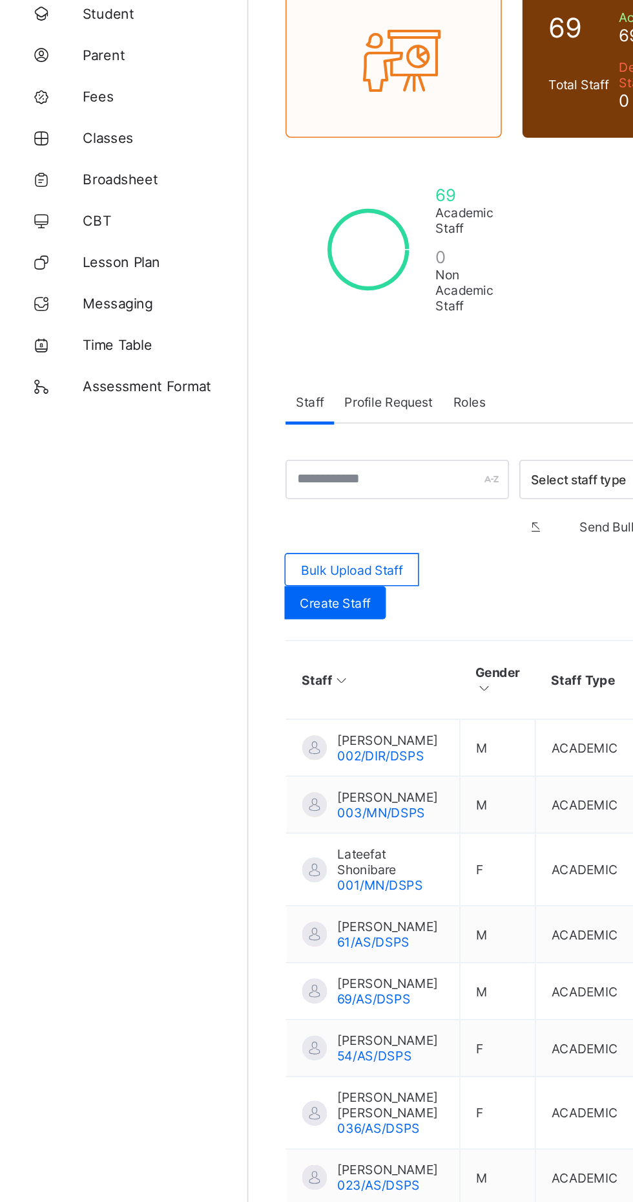
click at [68, 232] on span "Broadsheet" at bounding box center [103, 233] width 103 height 10
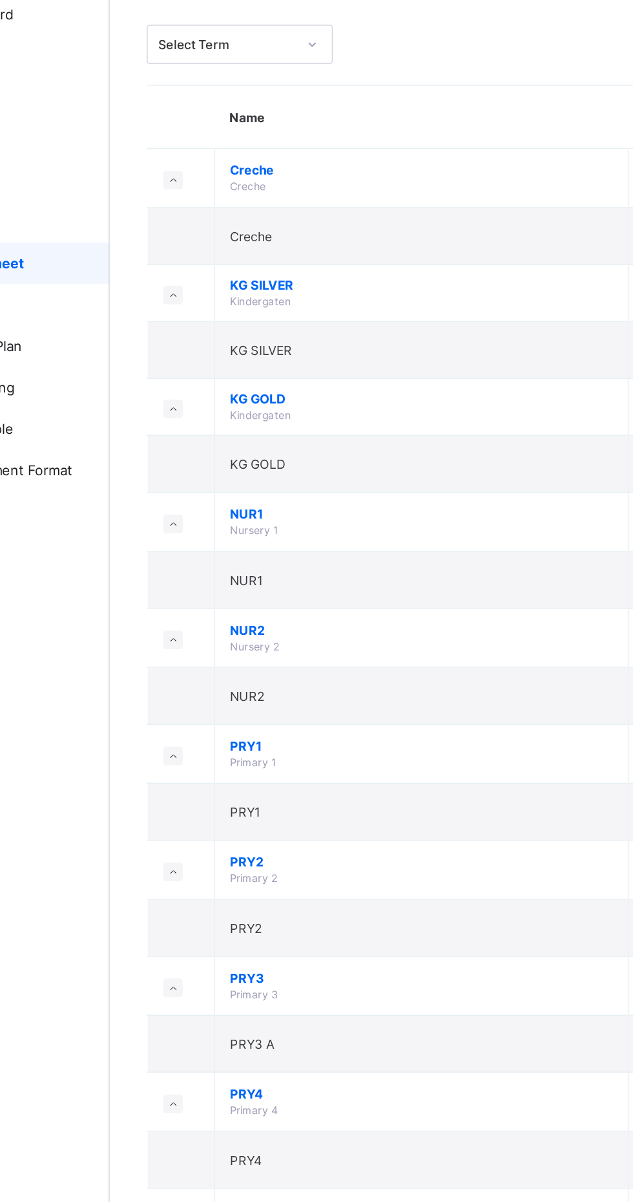
click at [243, 396] on span "Nursery 1" at bounding box center [246, 400] width 30 height 8
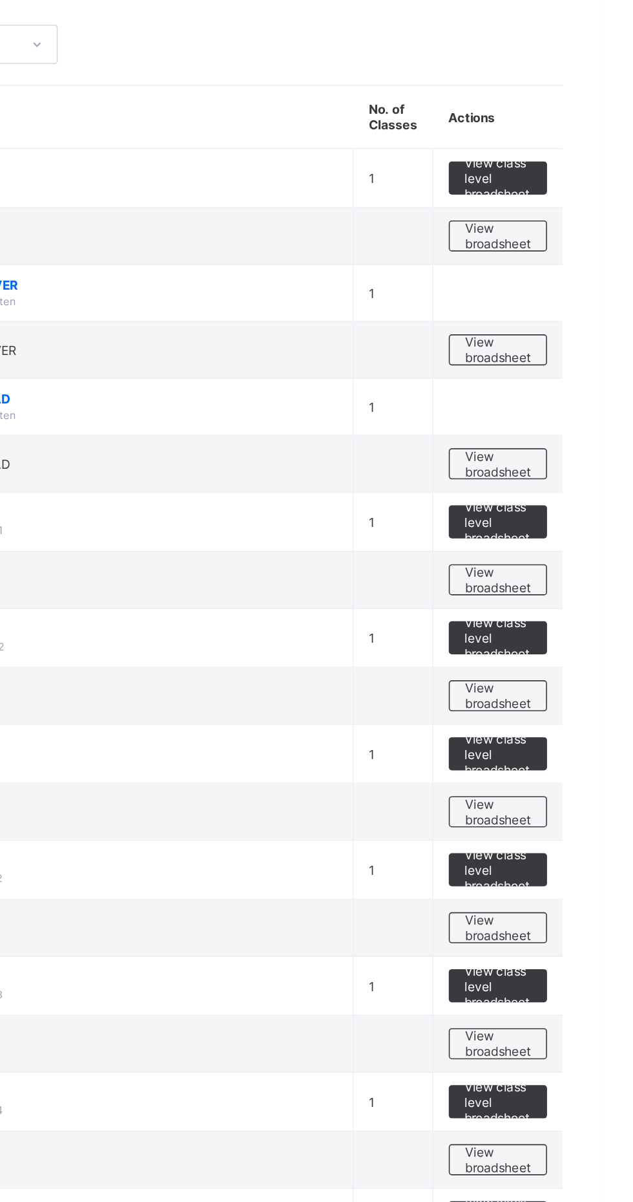
click at [563, 429] on span "View broadsheet" at bounding box center [569, 430] width 41 height 19
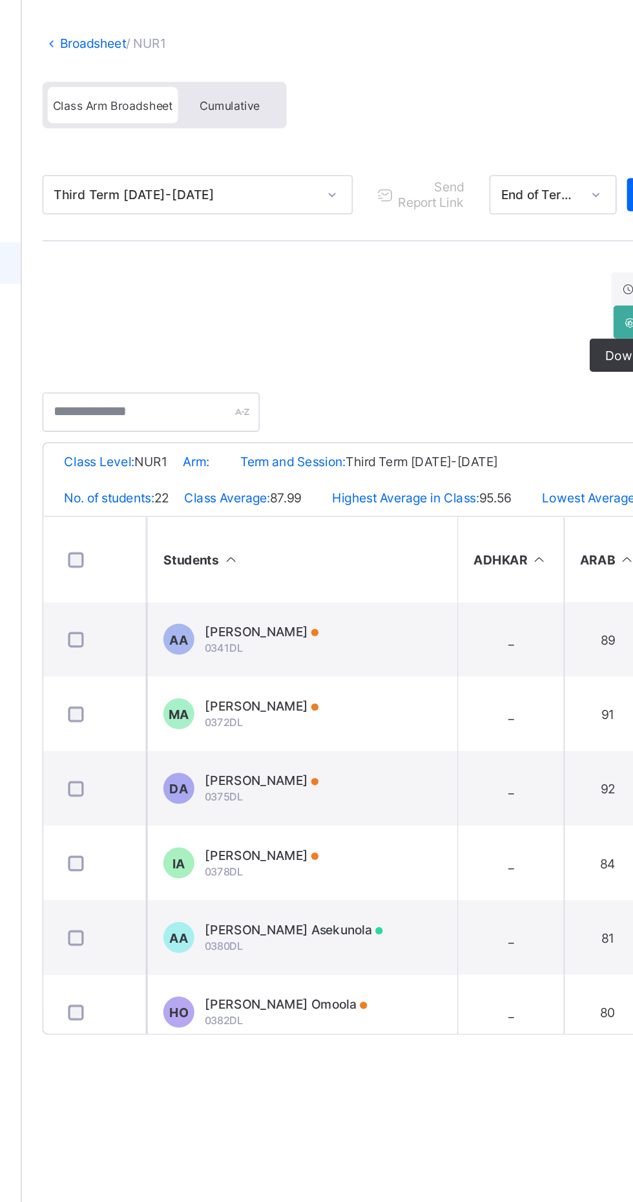
click at [197, 134] on span "Class Arm Broadsheet" at bounding box center [212, 134] width 75 height 9
click at [279, 134] on span "Cumulative" at bounding box center [284, 134] width 37 height 9
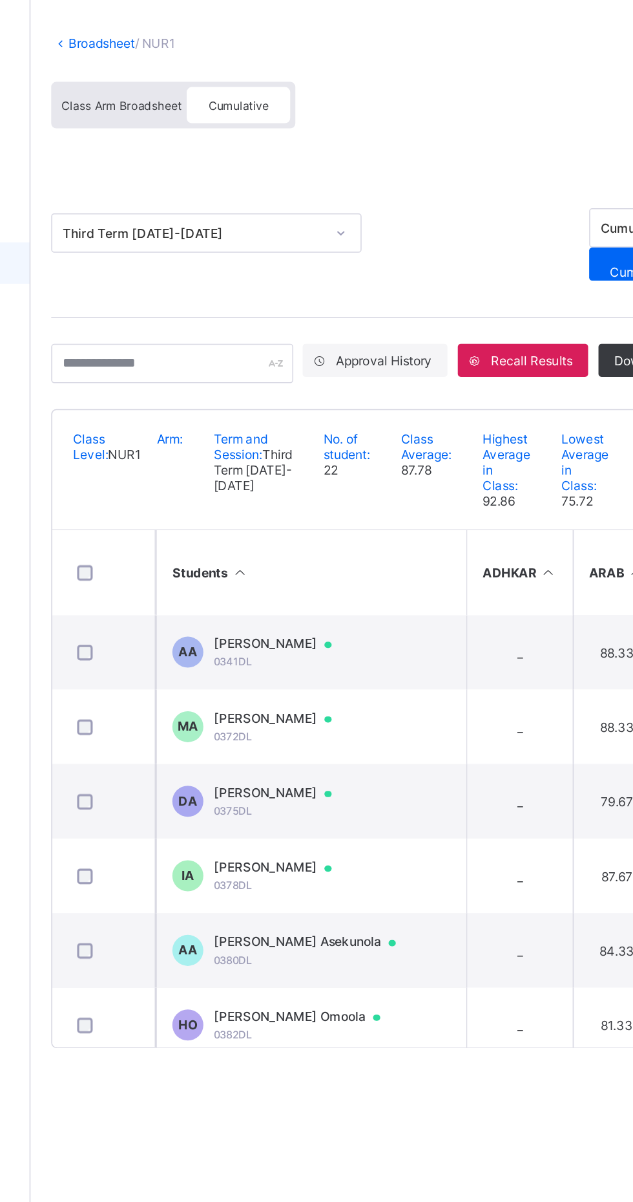
click at [184, 95] on link "Broadsheet" at bounding box center [199, 95] width 41 height 10
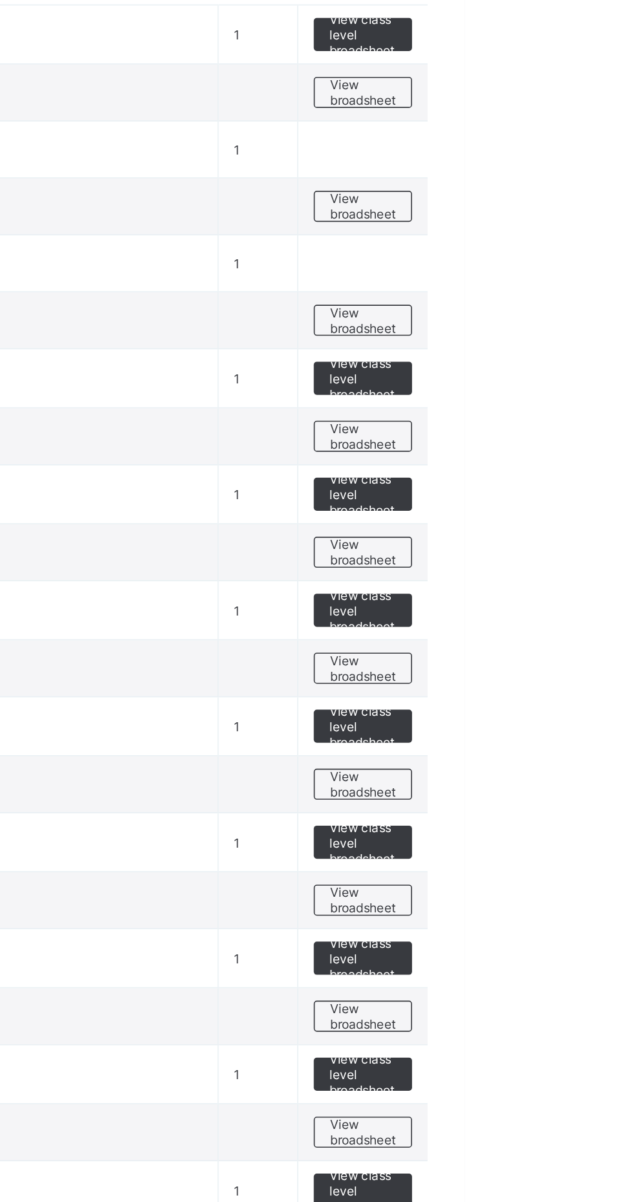
click at [567, 464] on span "View class level broadsheet" at bounding box center [570, 466] width 42 height 29
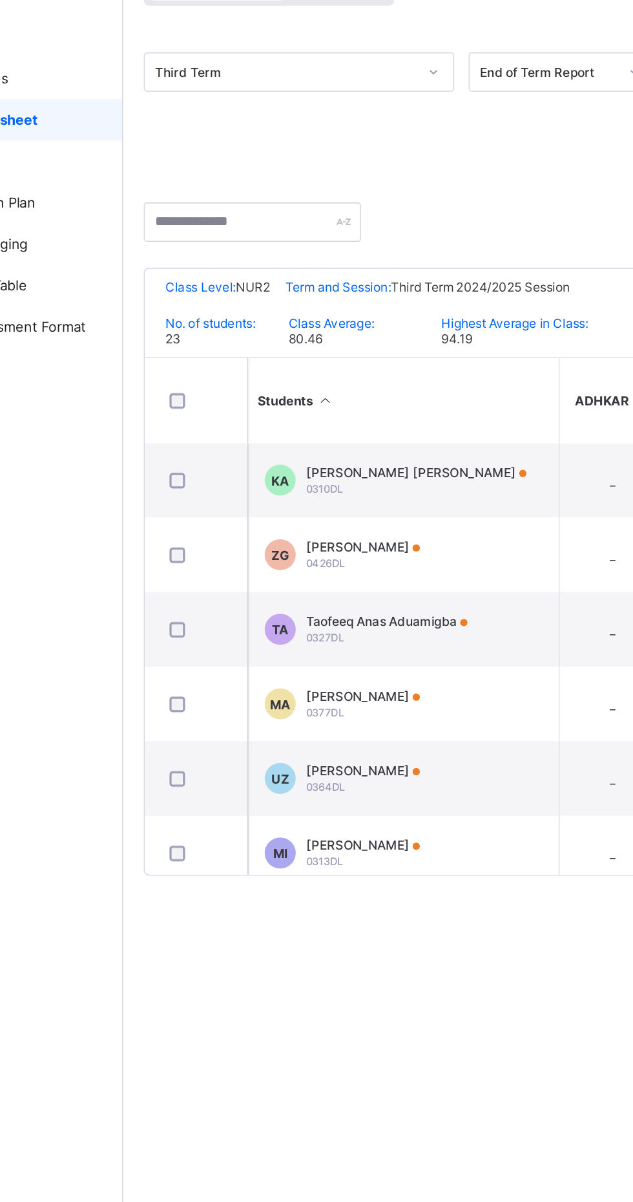
click at [319, 449] on span "[PERSON_NAME] [PERSON_NAME]" at bounding box center [339, 453] width 138 height 10
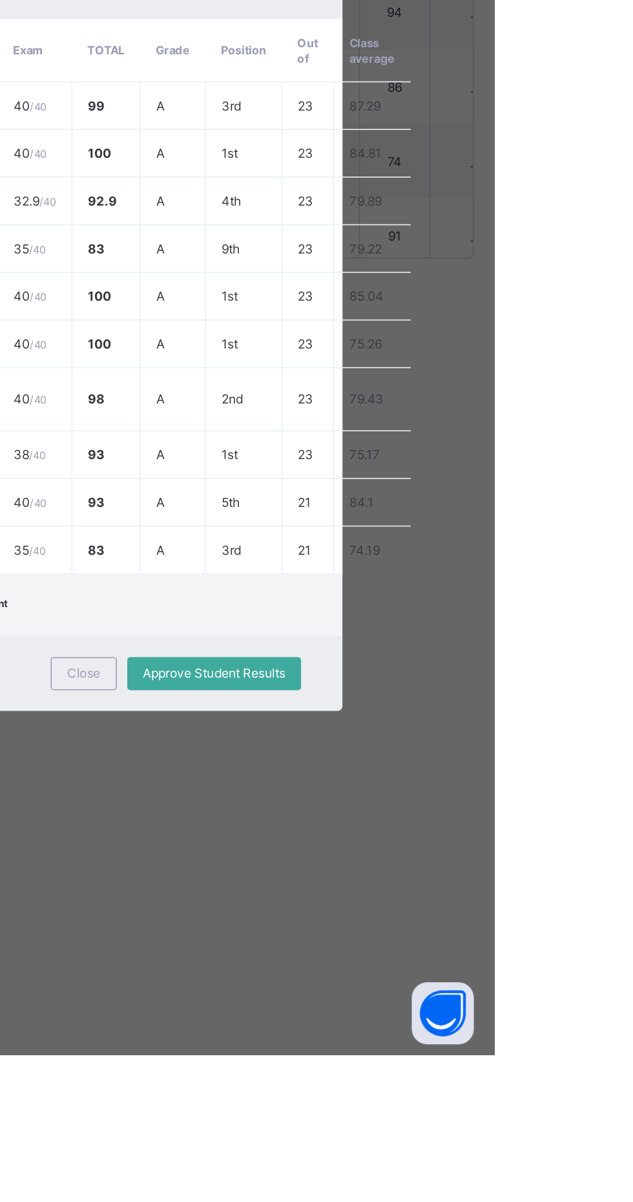
click at [503, 968] on span "Approve Student Results" at bounding box center [458, 964] width 89 height 10
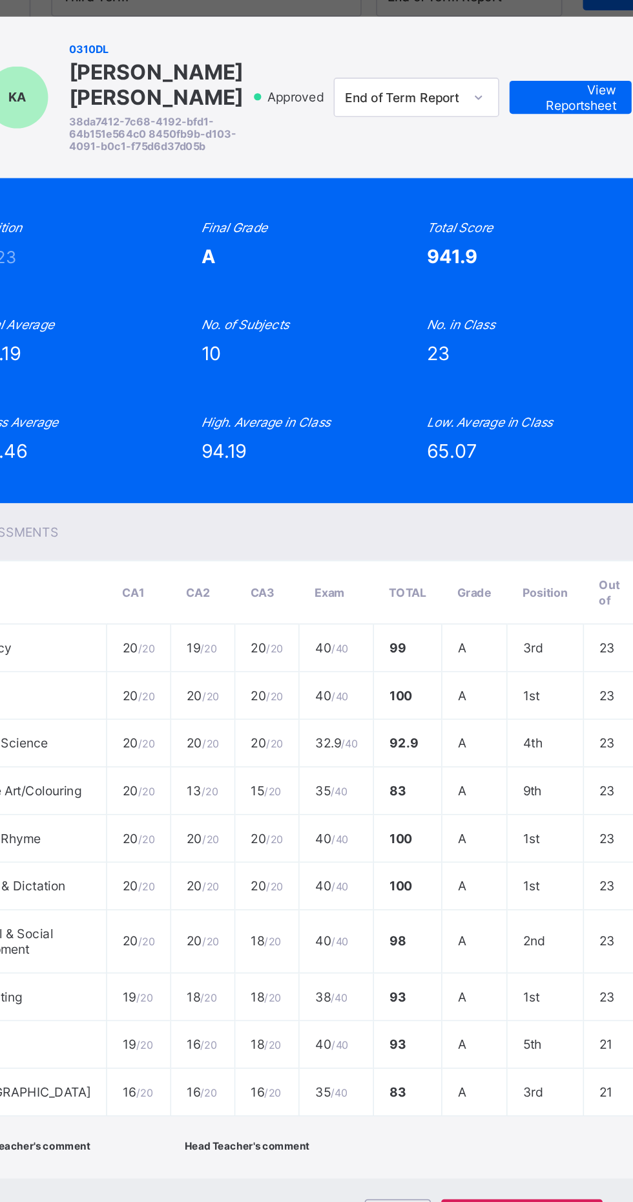
click at [248, 328] on div "KA 0310DL [PERSON_NAME] [PERSON_NAME] 38da7412-7c68-4192-bfd1-64b151e564c0 8450…" at bounding box center [316, 601] width 633 height 1202
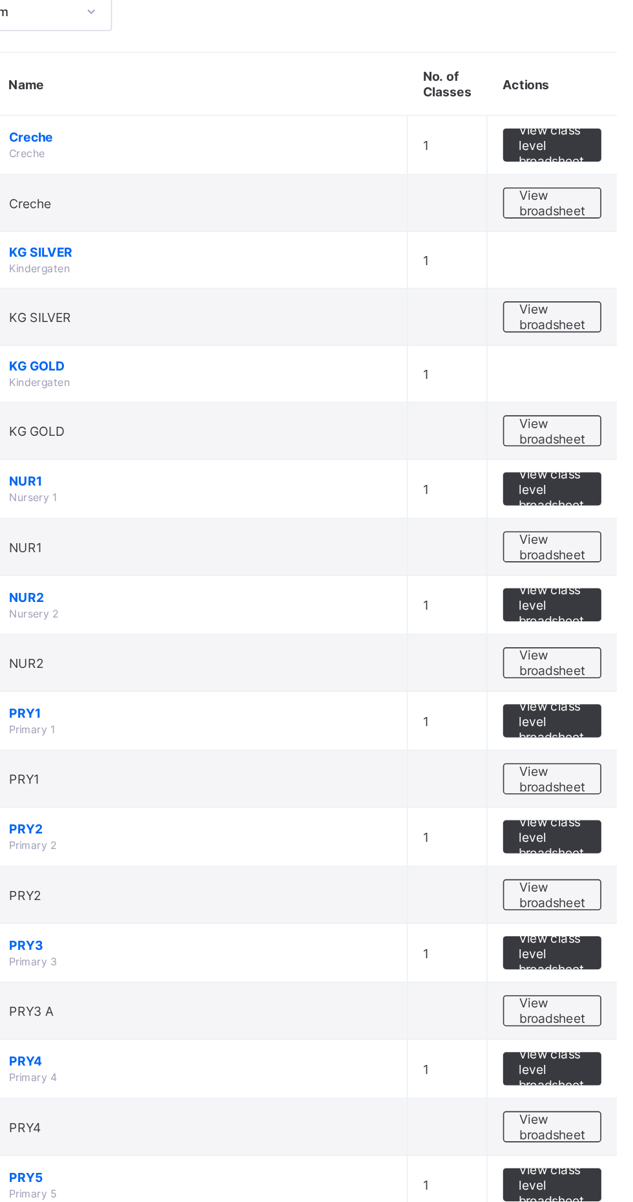
click at [555, 507] on span "View broadsheet" at bounding box center [569, 502] width 41 height 19
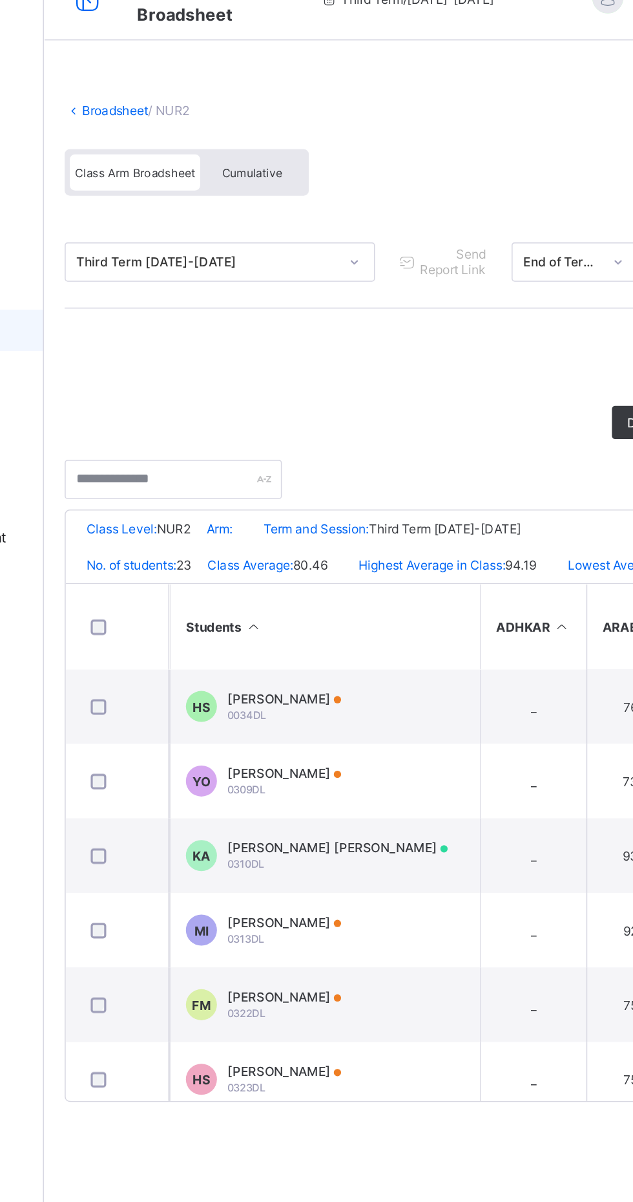
click at [283, 127] on div "Cumulative" at bounding box center [285, 134] width 65 height 23
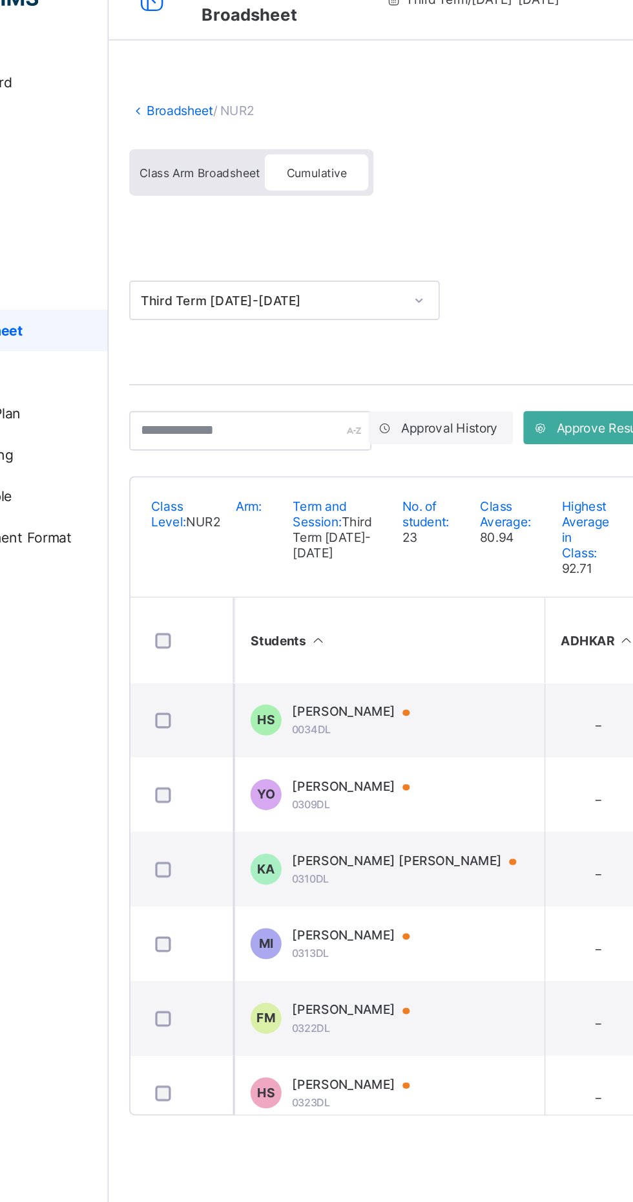
click at [287, 134] on span "Cumulative" at bounding box center [284, 134] width 37 height 9
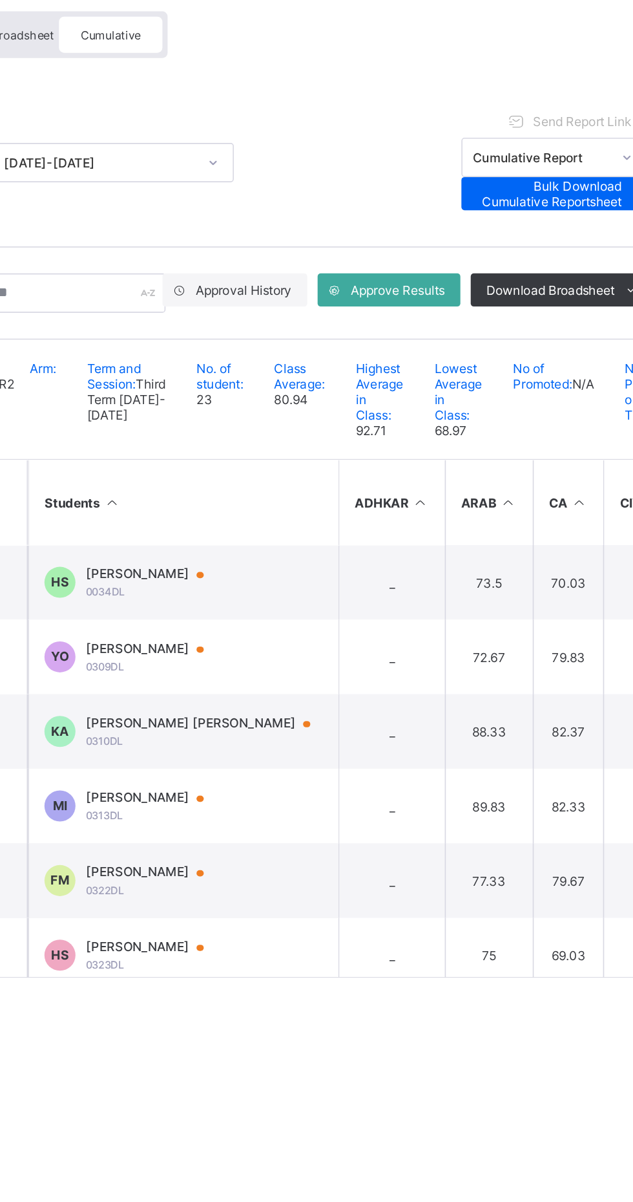
click at [447, 290] on span "Approve Results" at bounding box center [464, 294] width 59 height 10
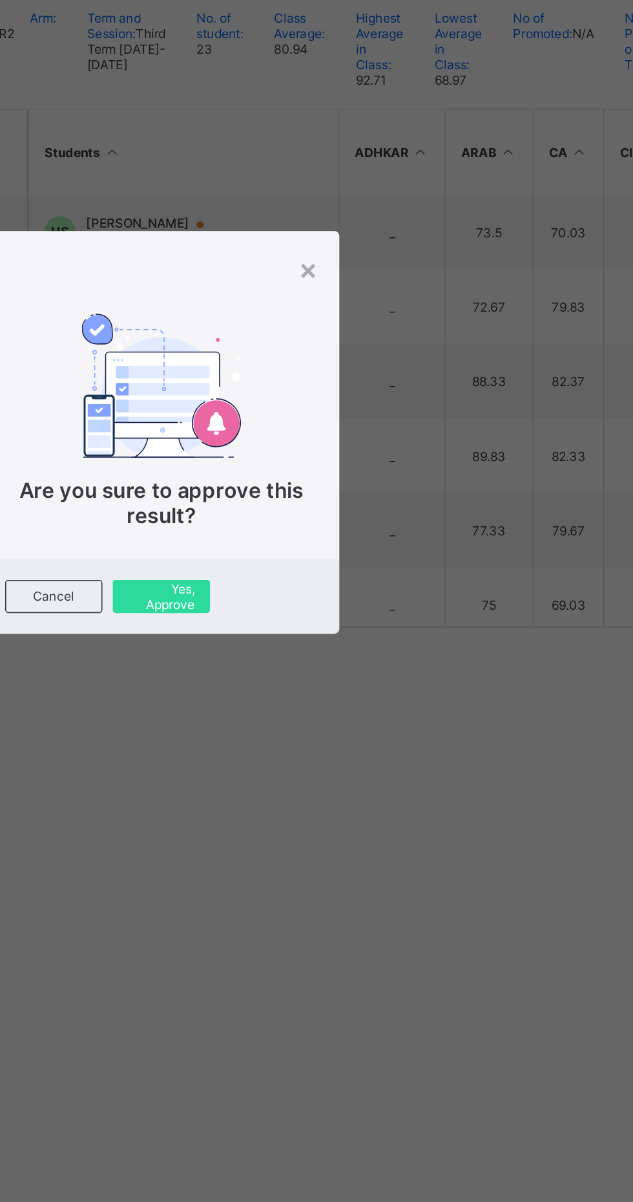
click at [337, 713] on span "Yes, Approve" at bounding box center [316, 703] width 41 height 19
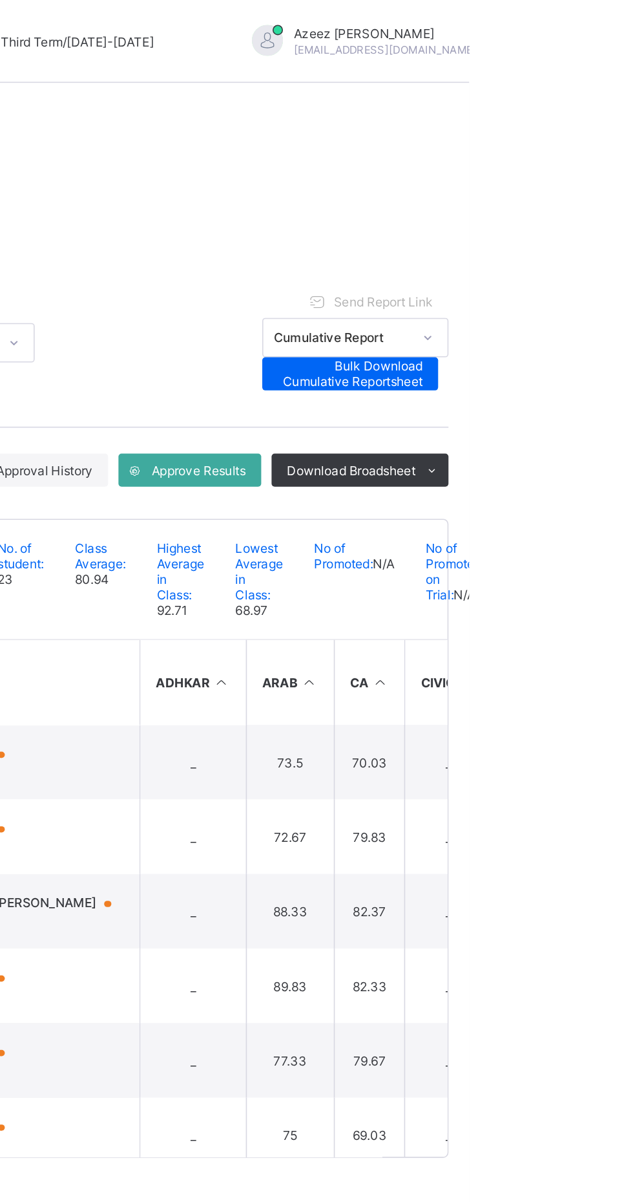
click at [443, 293] on span "Approve Results" at bounding box center [464, 294] width 59 height 10
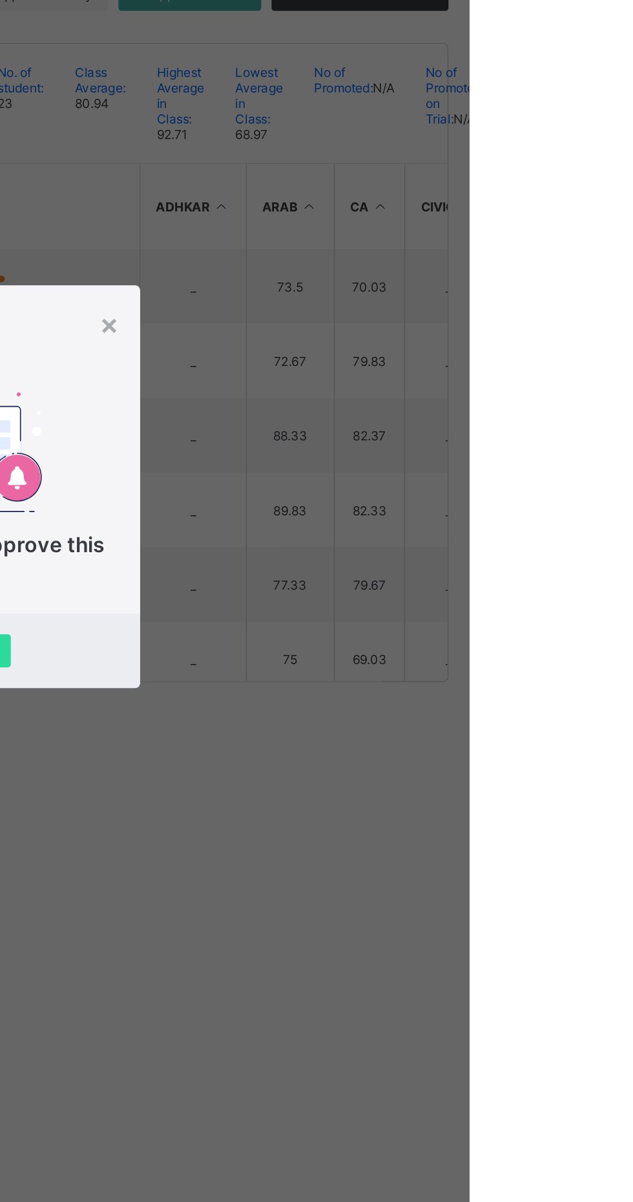
click at [337, 713] on span "Yes, Approve" at bounding box center [316, 703] width 41 height 19
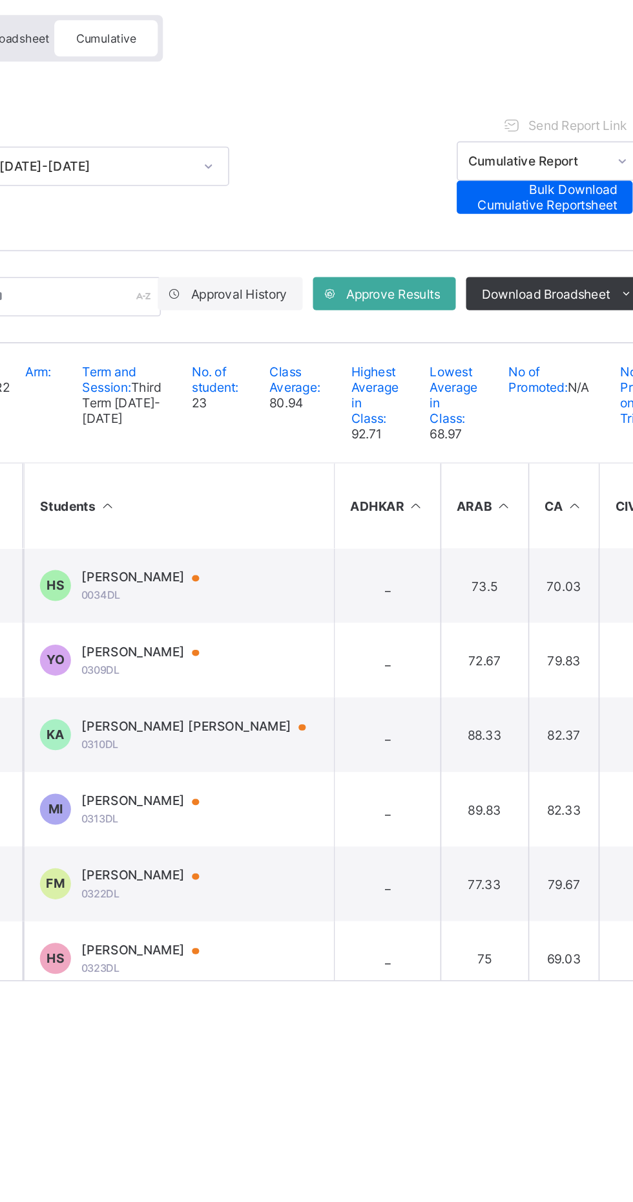
click at [463, 289] on span "Approve Results" at bounding box center [464, 294] width 59 height 10
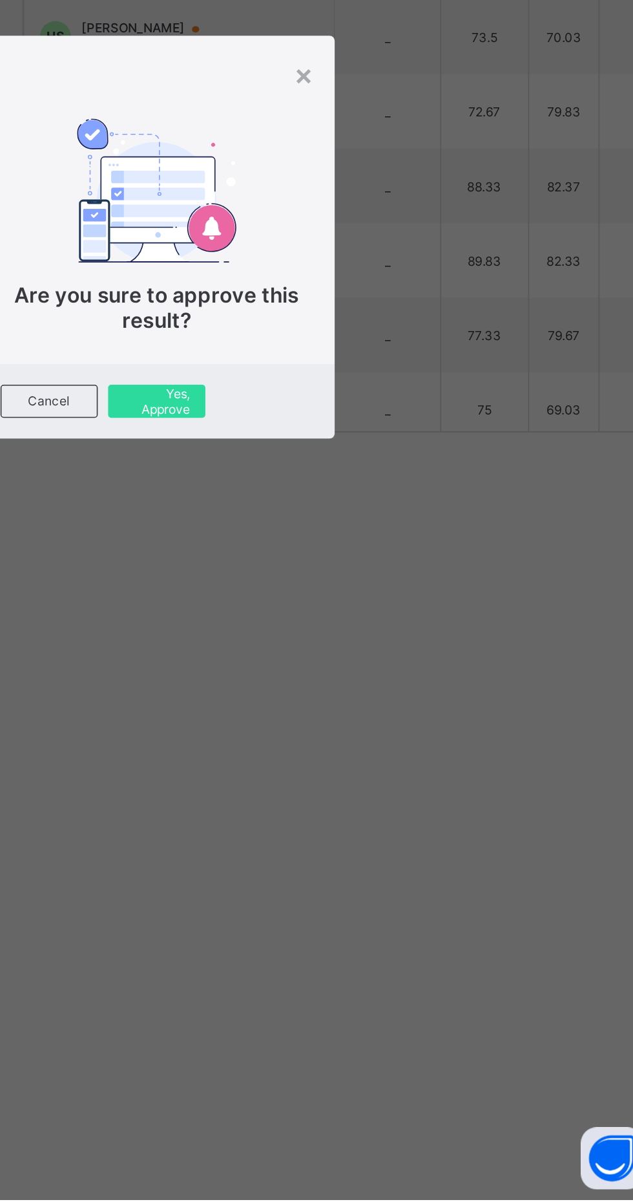
click at [337, 713] on span "Yes, Approve" at bounding box center [316, 703] width 41 height 19
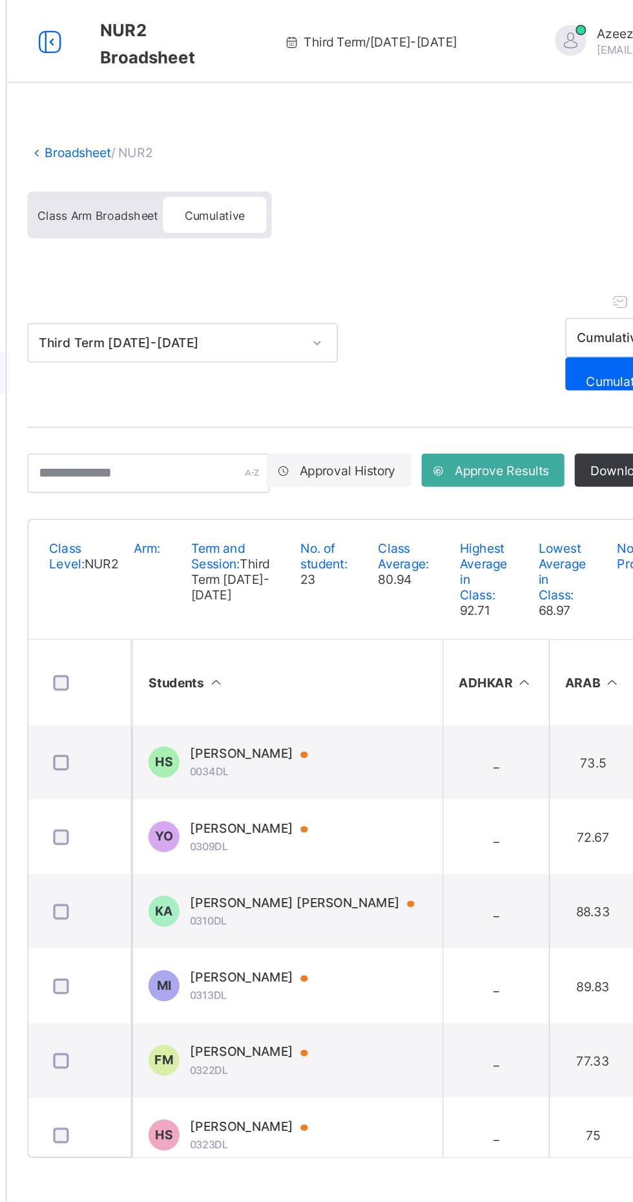
click at [445, 293] on span "Approve Results" at bounding box center [464, 294] width 59 height 10
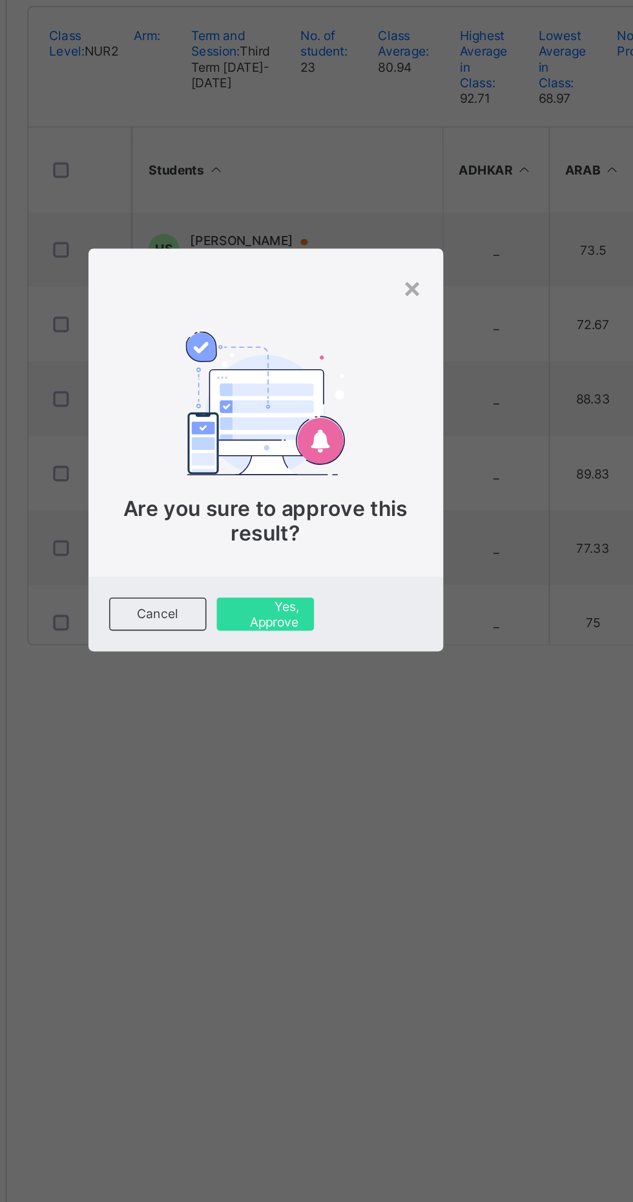
click at [337, 713] on span "Yes, Approve" at bounding box center [316, 703] width 41 height 19
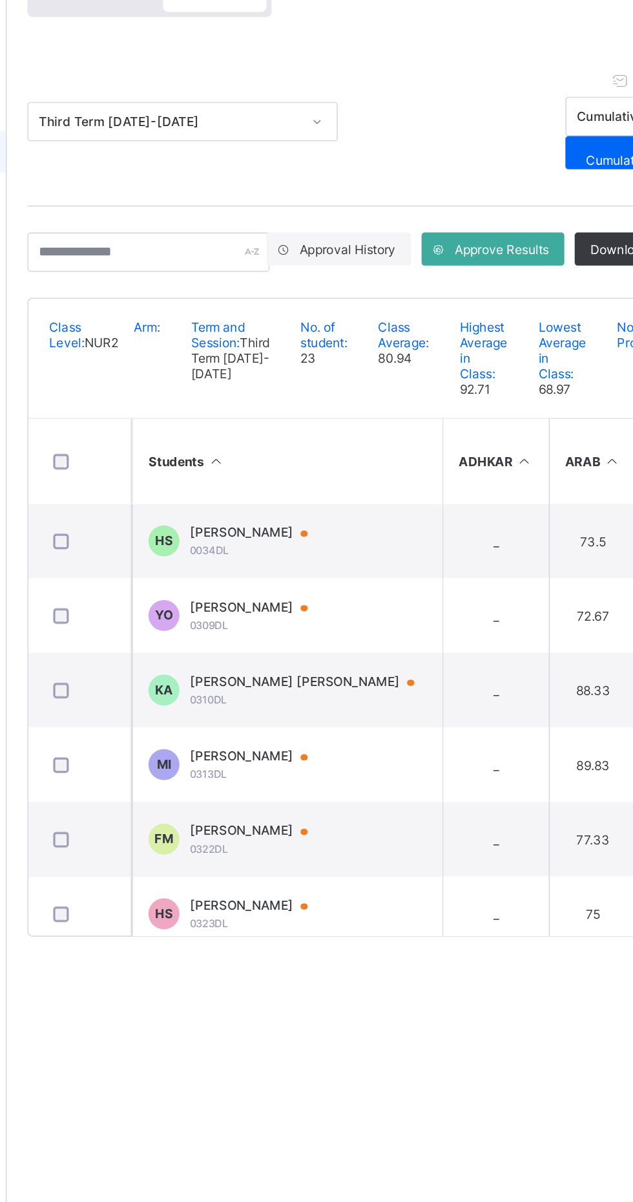
click at [451, 290] on span "Approve Results" at bounding box center [464, 294] width 59 height 10
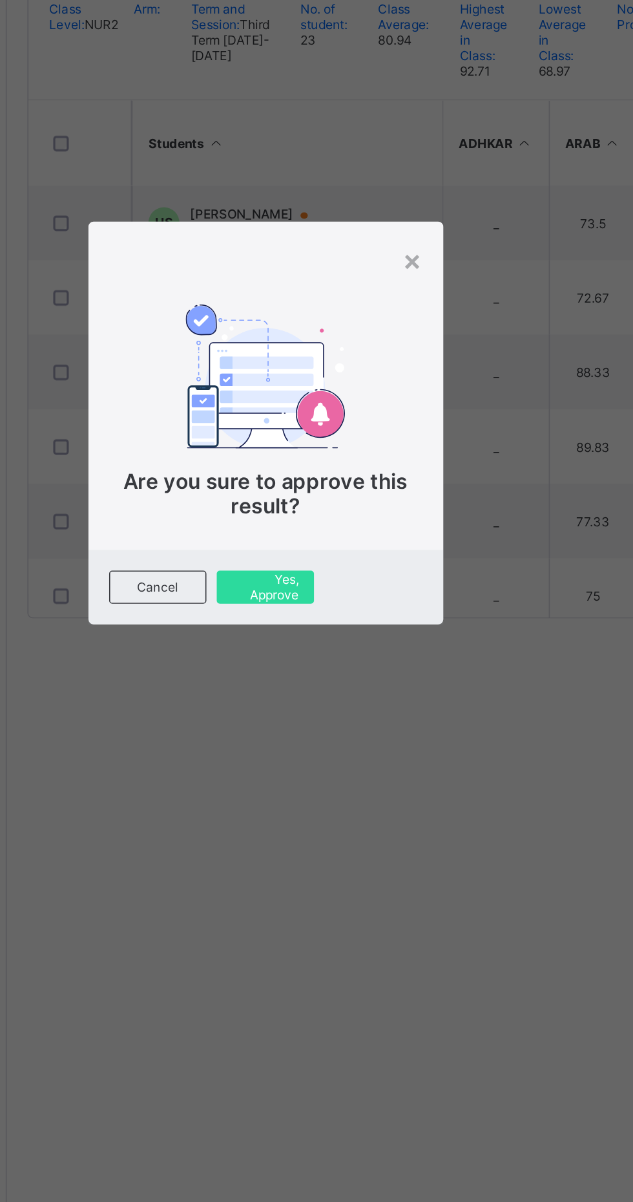
click at [406, 661] on span "Are you sure to approve this result?" at bounding box center [317, 645] width 178 height 31
click at [337, 713] on span "Yes, Approve" at bounding box center [316, 703] width 41 height 19
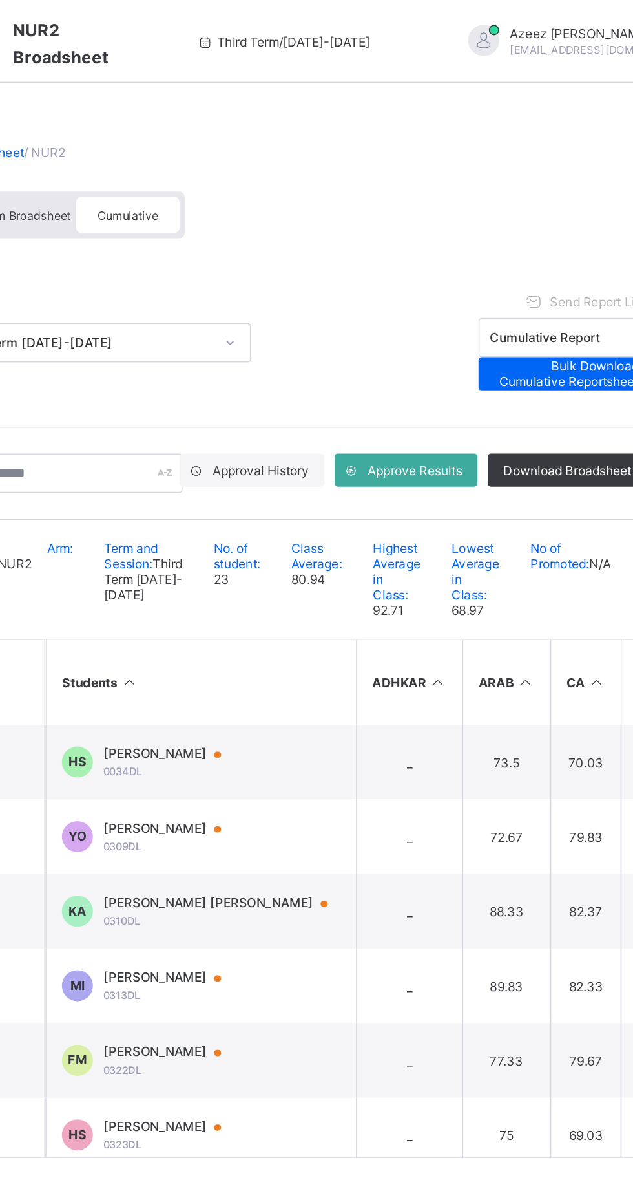
click at [432, 285] on span at bounding box center [424, 293] width 21 height 21
